Goal: Task Accomplishment & Management: Use online tool/utility

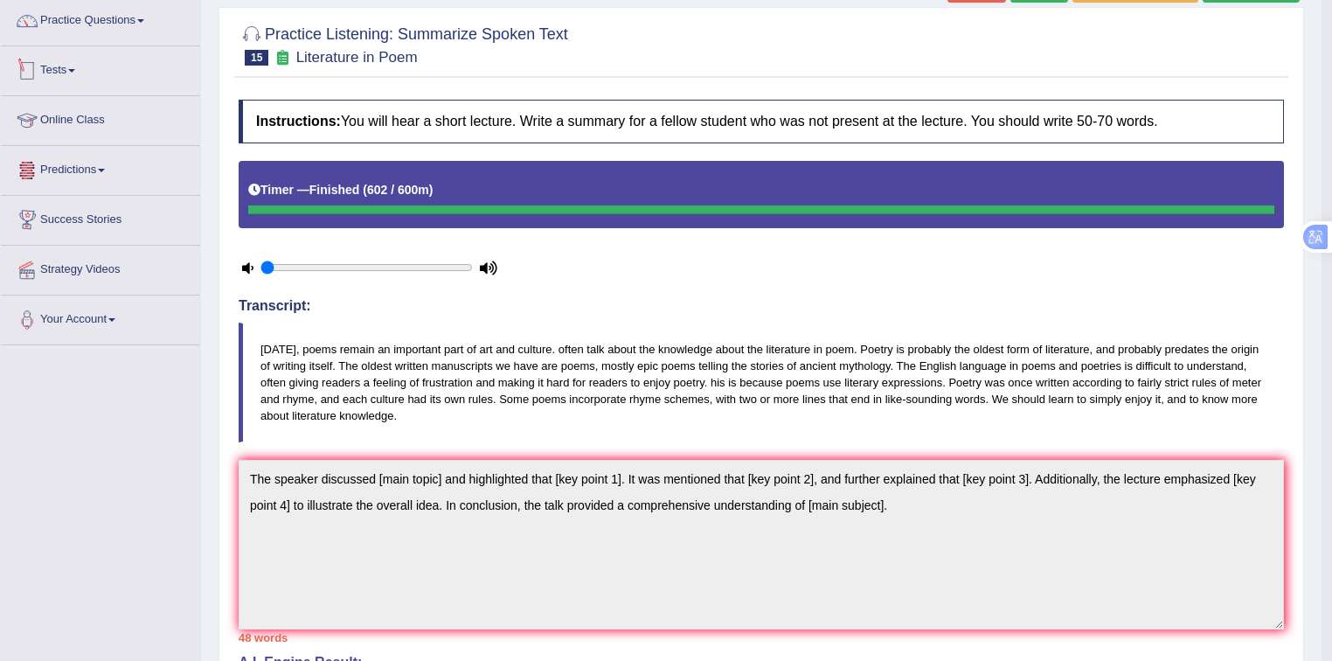
click at [66, 71] on link "Tests" at bounding box center [100, 68] width 199 height 44
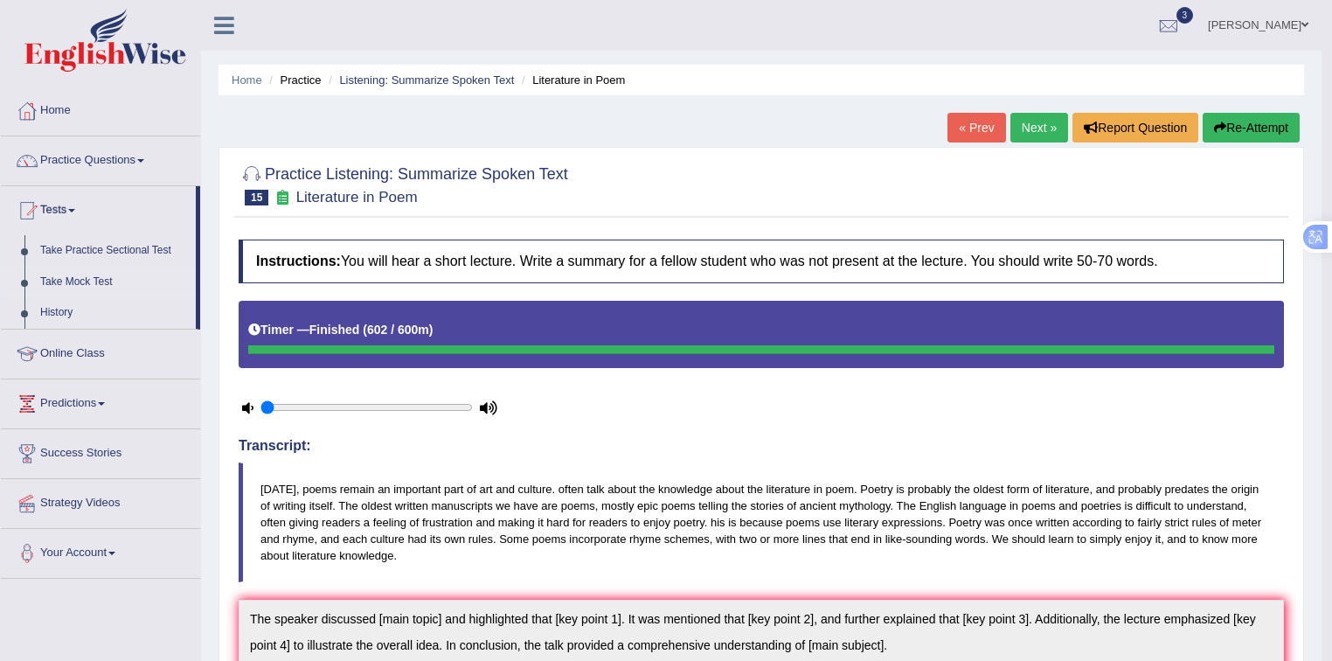
click at [83, 280] on link "Take Mock Test" at bounding box center [113, 282] width 163 height 31
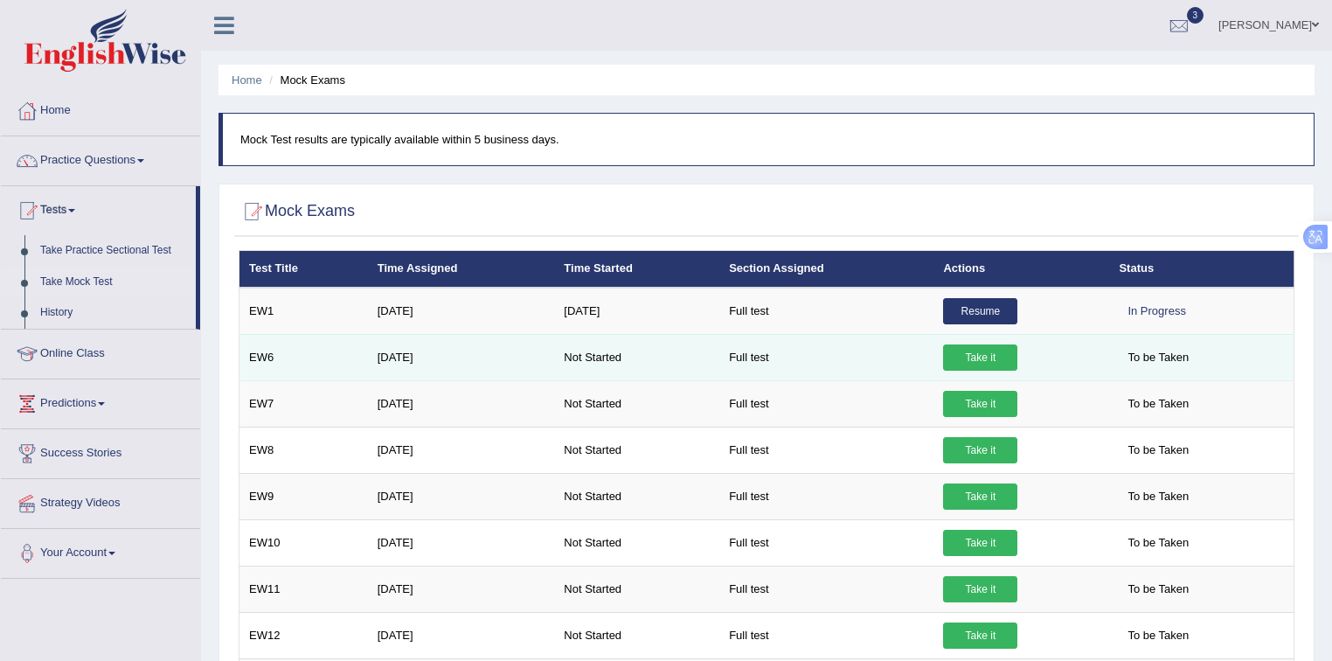
click at [966, 359] on link "Take it" at bounding box center [980, 357] width 74 height 26
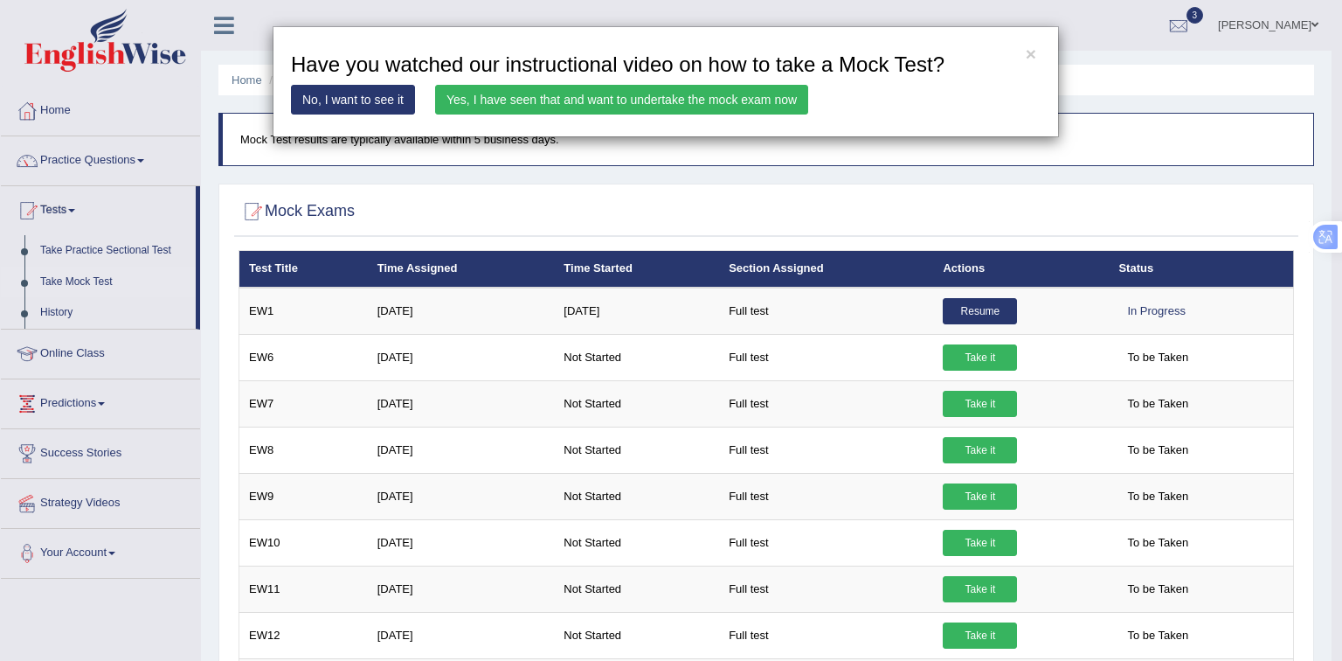
click at [636, 80] on div "× Have you watched our instructional video on how to take a Mock Test? No, I wa…" at bounding box center [666, 81] width 786 height 111
click at [639, 105] on link "Yes, I have seen that and want to undertake the mock exam now" at bounding box center [621, 100] width 373 height 30
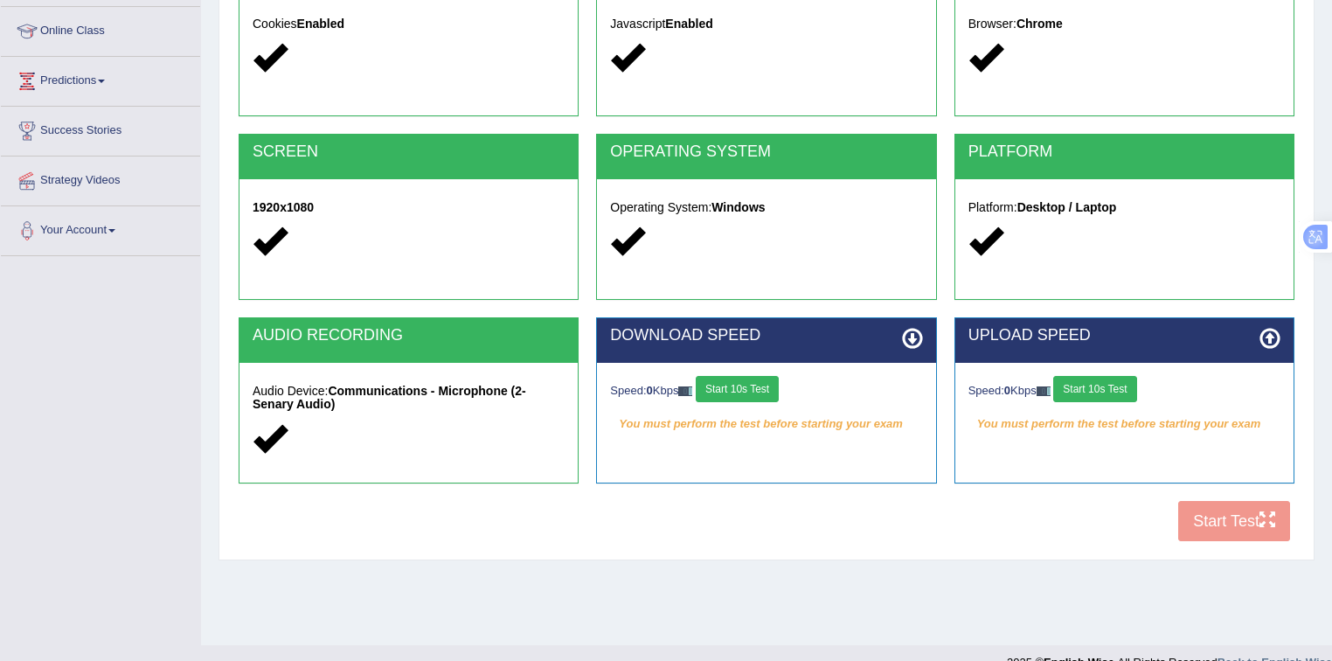
scroll to position [232, 0]
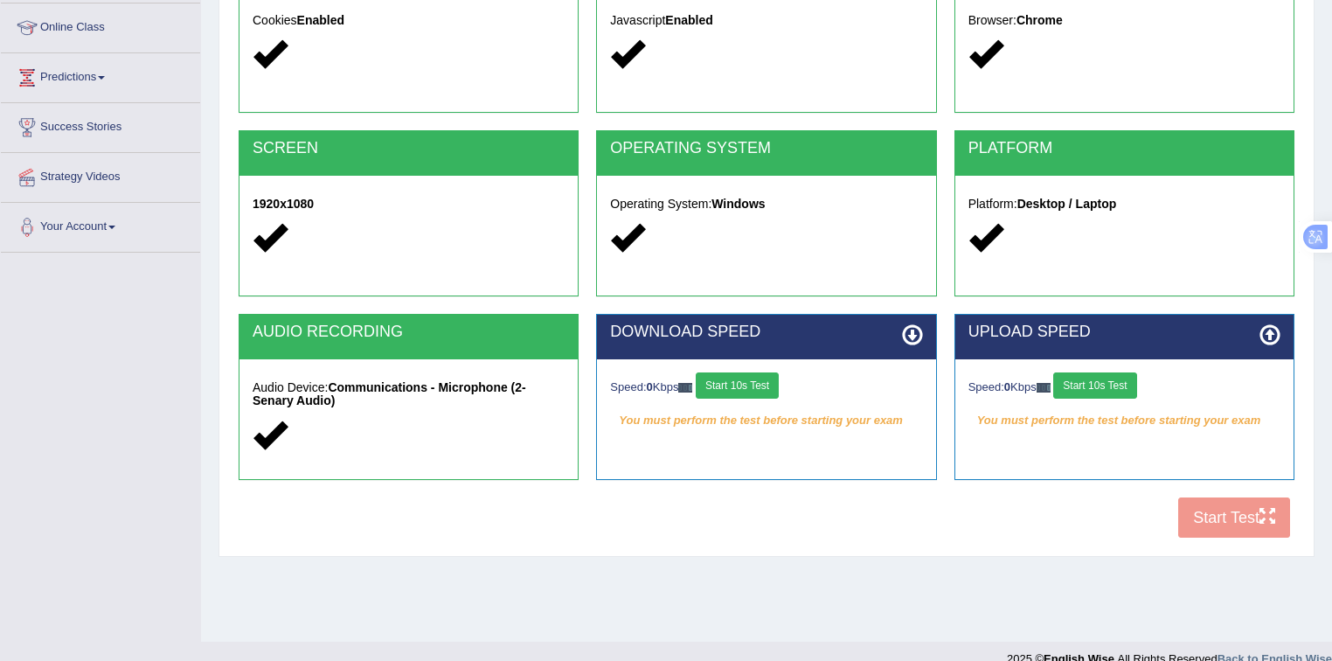
click at [769, 391] on button "Start 10s Test" at bounding box center [737, 385] width 83 height 26
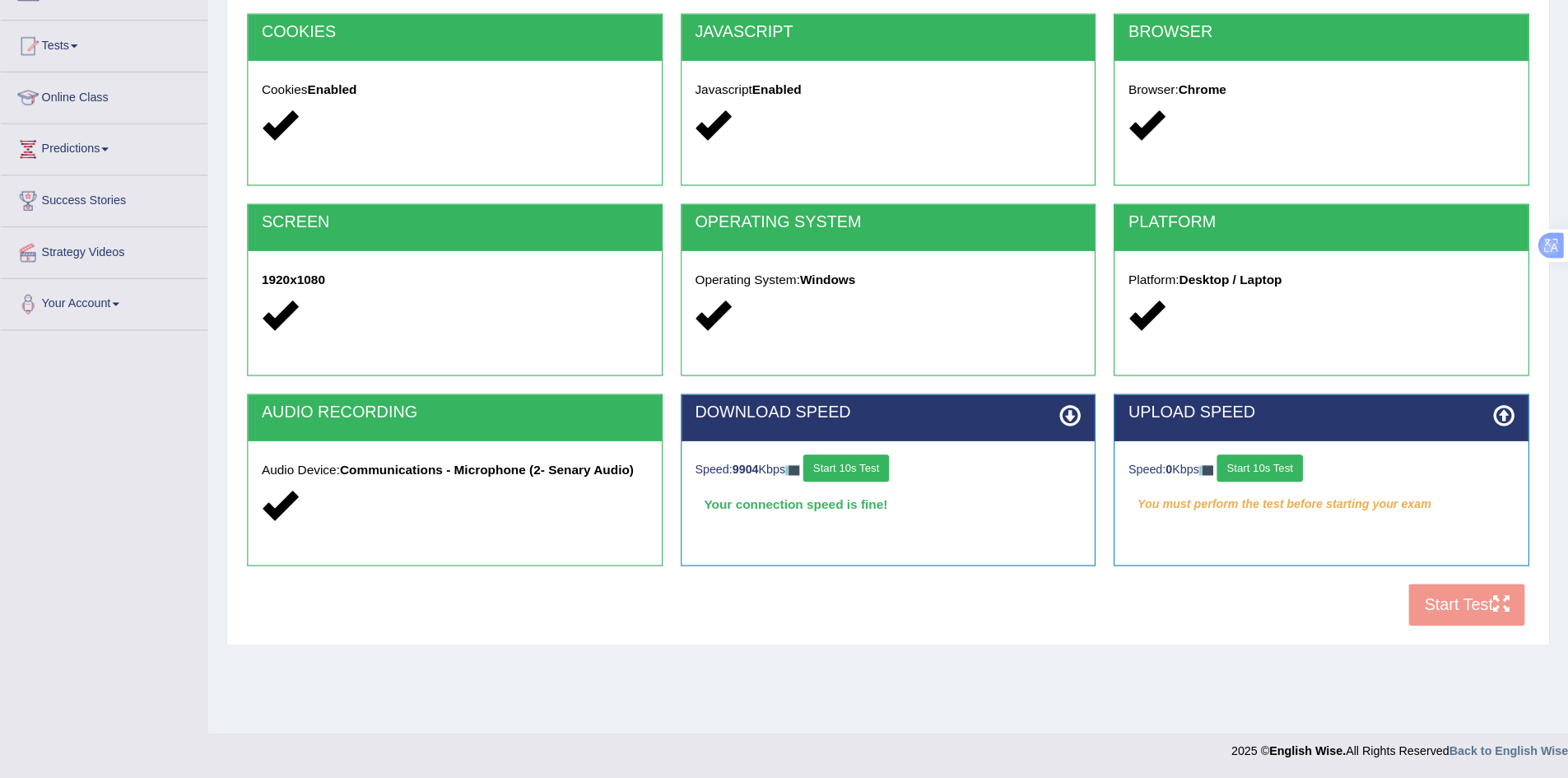
scroll to position [87, 0]
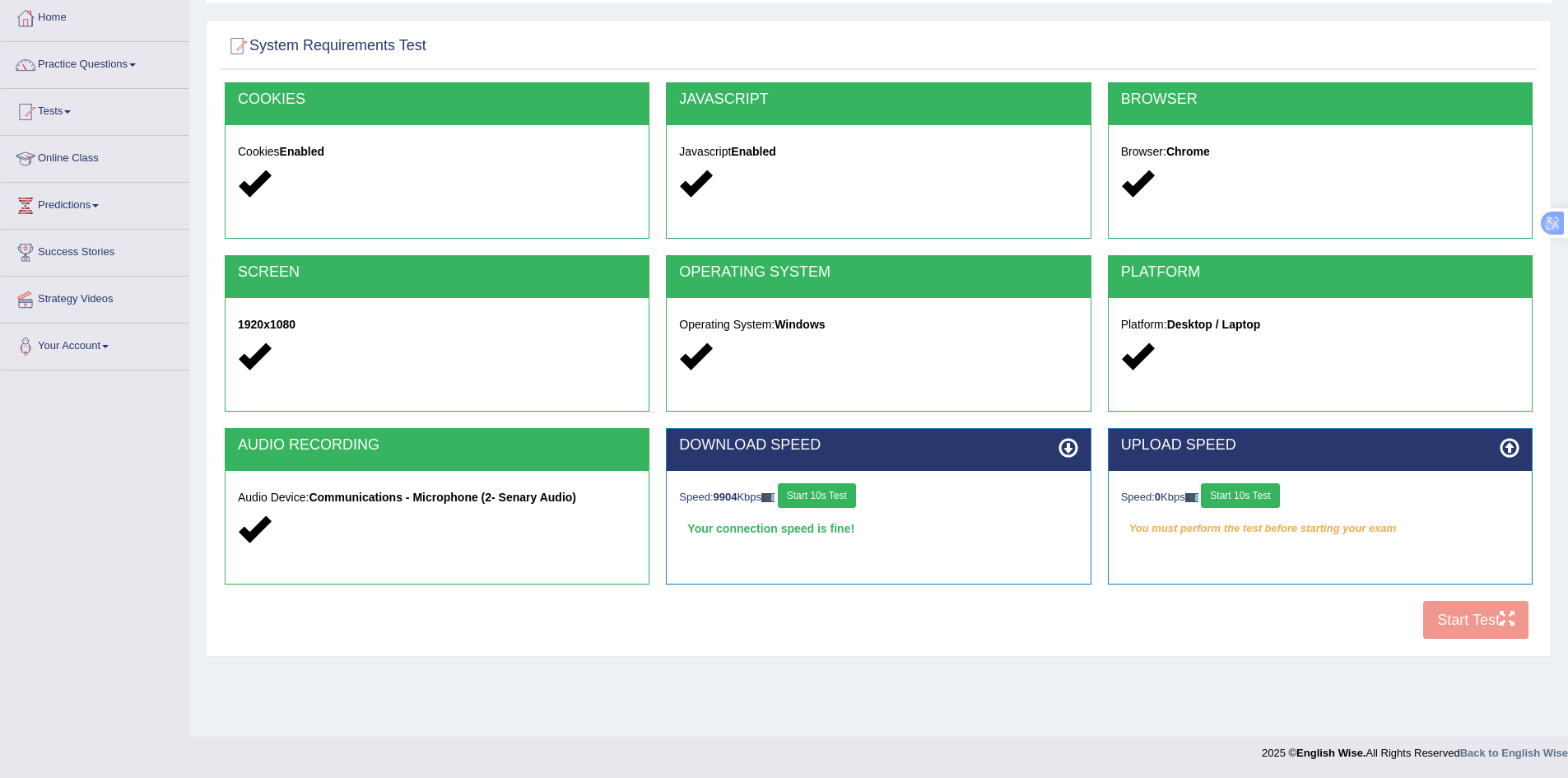
click at [1253, 495] on button "Start 10s Test" at bounding box center [1239, 495] width 78 height 24
click at [1253, 615] on button "Start Test" at bounding box center [1476, 620] width 105 height 38
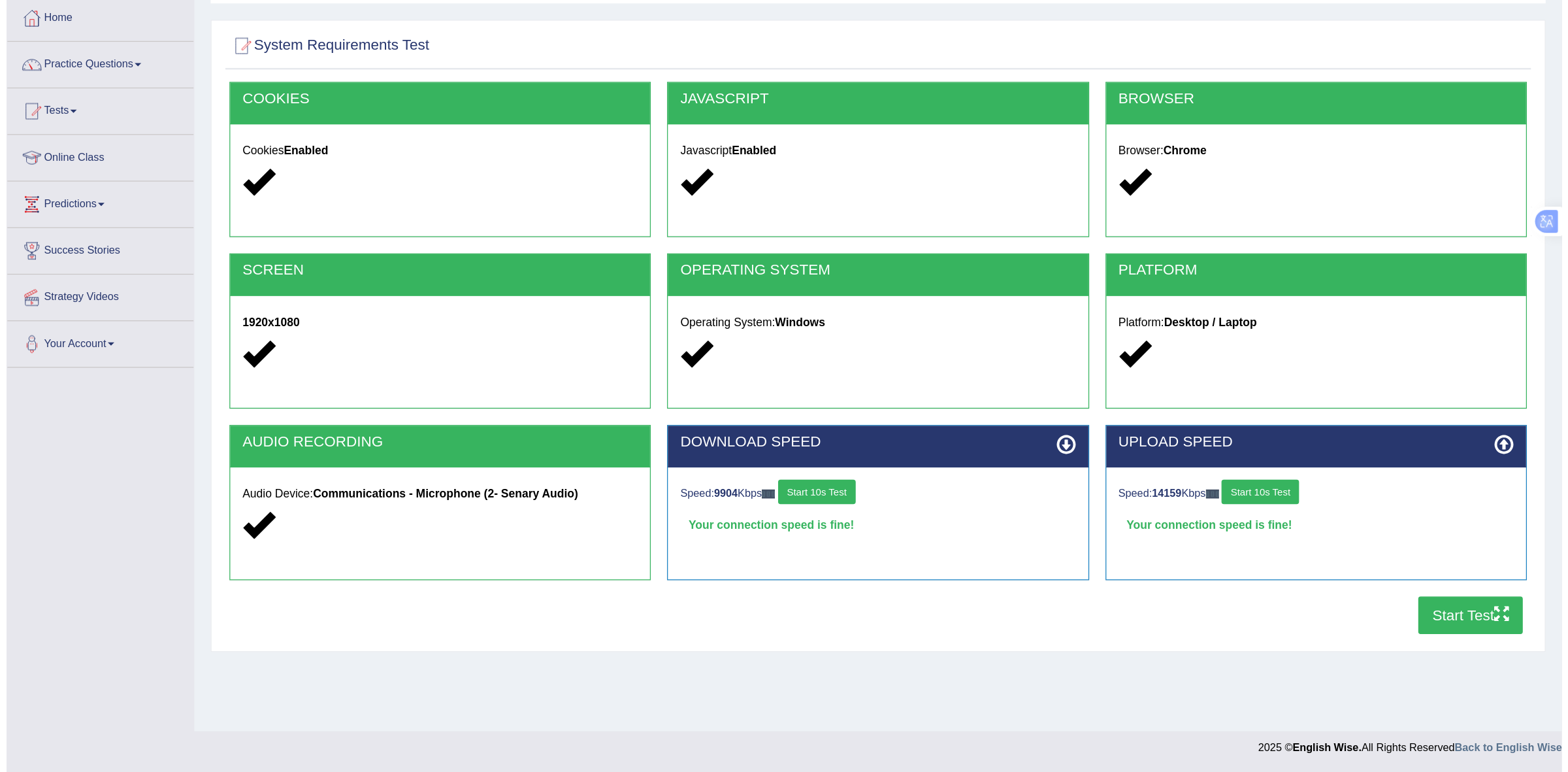
scroll to position [0, 0]
